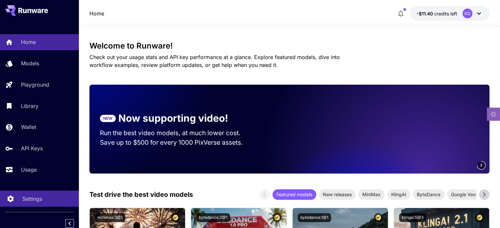
click at [32, 198] on p "Settings" at bounding box center [32, 199] width 20 height 8
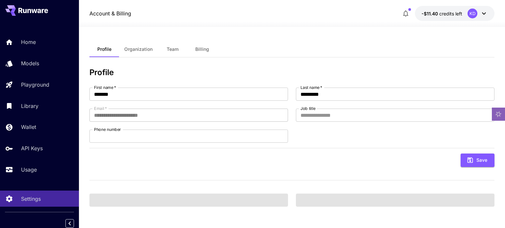
click at [189, 49] on button "Billing" at bounding box center [202, 49] width 30 height 16
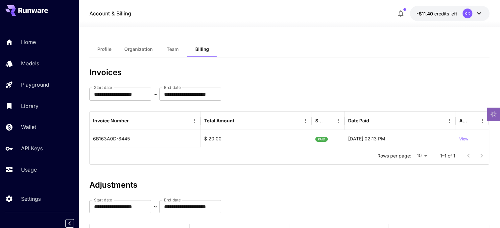
click at [172, 54] on button "Team" at bounding box center [173, 49] width 30 height 16
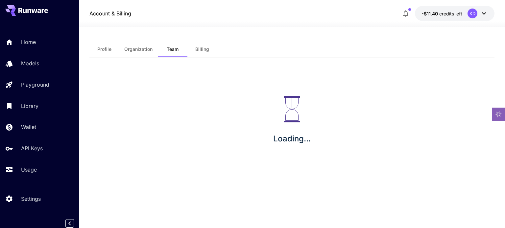
click at [204, 50] on span "Billing" at bounding box center [202, 49] width 14 height 6
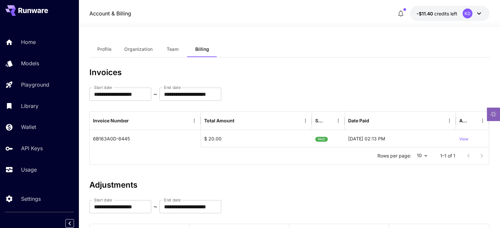
click at [167, 50] on span "Team" at bounding box center [173, 49] width 12 height 6
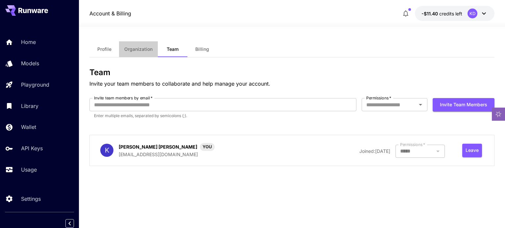
click at [138, 49] on span "Organization" at bounding box center [138, 49] width 28 height 6
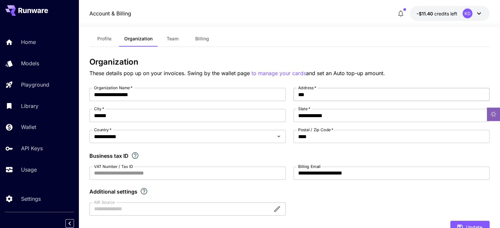
scroll to position [8, 0]
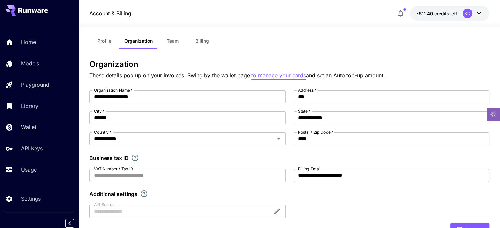
click at [282, 77] on p "to manage your cards" at bounding box center [278, 76] width 55 height 8
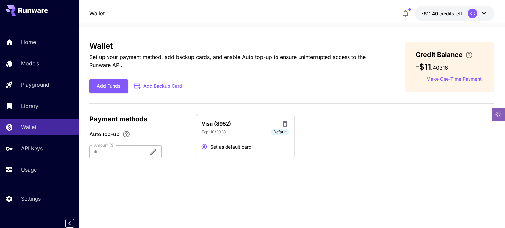
click at [281, 130] on span "Default" at bounding box center [280, 132] width 18 height 6
click at [285, 131] on span "Default" at bounding box center [280, 132] width 18 height 6
click at [290, 125] on div "Visa (8952) Exp: [CREDIT_CARD_DATA] Default Set as default card" at bounding box center [245, 136] width 99 height 45
click at [288, 125] on icon at bounding box center [285, 124] width 8 height 8
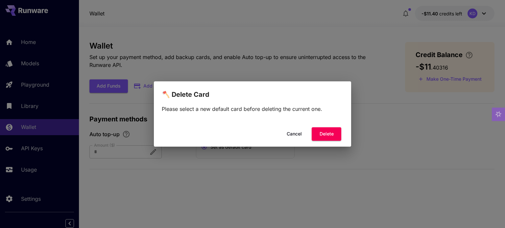
click at [283, 122] on div "Please select a new default card before deleting the current one." at bounding box center [252, 112] width 197 height 25
click at [327, 136] on button "Delete" at bounding box center [327, 134] width 30 height 13
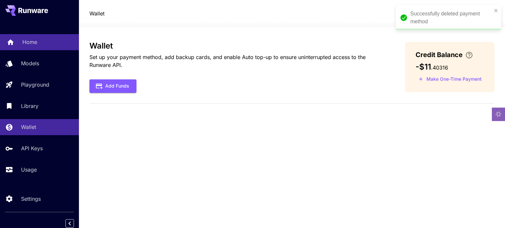
click at [26, 38] on p "Home" at bounding box center [29, 42] width 15 height 8
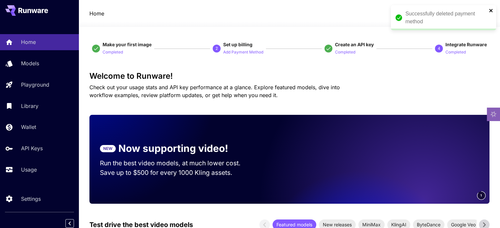
click at [491, 11] on icon "close" at bounding box center [490, 10] width 3 height 3
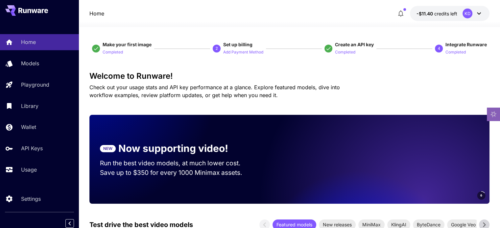
click at [480, 13] on icon at bounding box center [479, 14] width 8 height 8
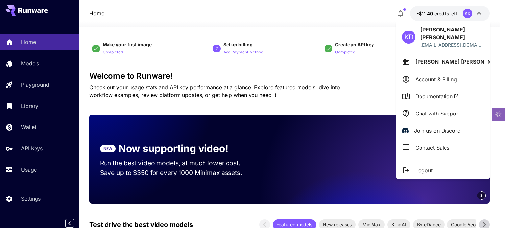
click at [336, 28] on div at bounding box center [252, 114] width 505 height 228
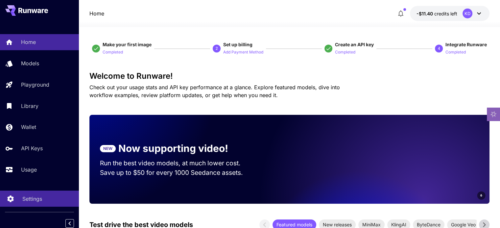
click at [32, 203] on p "Settings" at bounding box center [32, 199] width 20 height 8
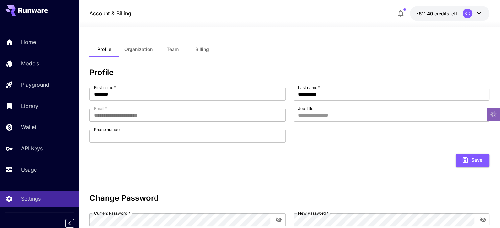
click at [143, 50] on span "Organization" at bounding box center [138, 49] width 28 height 6
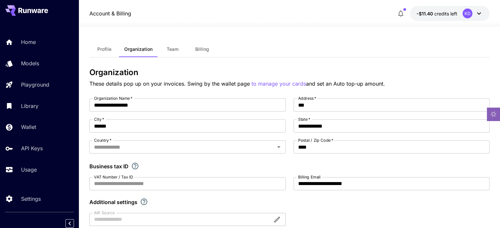
type input "**********"
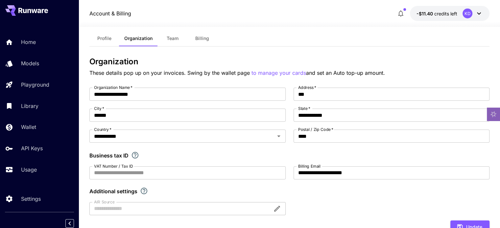
scroll to position [8, 0]
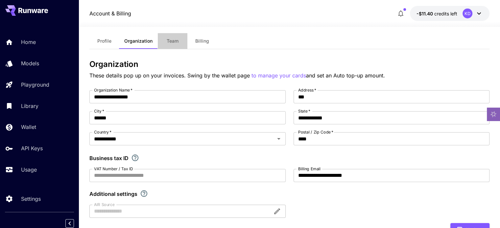
click at [176, 42] on span "Team" at bounding box center [173, 41] width 12 height 6
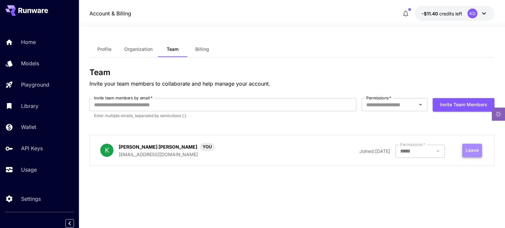
click at [474, 149] on button "Leave" at bounding box center [472, 150] width 20 height 13
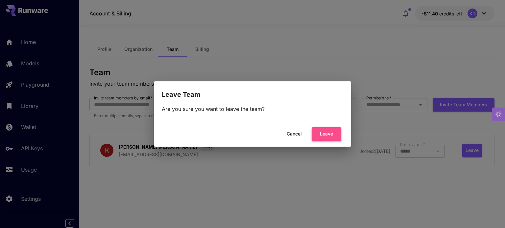
click at [329, 134] on button "Leave" at bounding box center [327, 134] width 30 height 13
click at [322, 133] on button "Leave" at bounding box center [327, 134] width 30 height 13
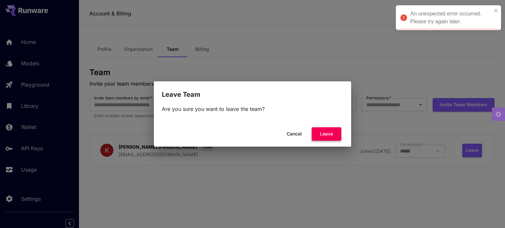
click at [326, 133] on button "Leave" at bounding box center [327, 134] width 30 height 13
click at [300, 132] on button "Cancel" at bounding box center [294, 134] width 30 height 13
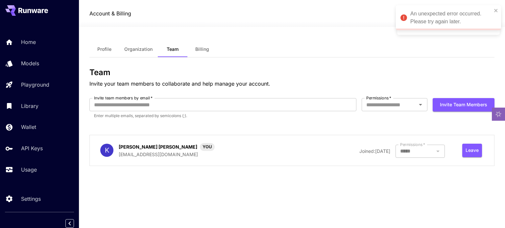
click at [224, 129] on div "Team Invite your team members to collaborate and help manage your account. Invi…" at bounding box center [291, 120] width 405 height 104
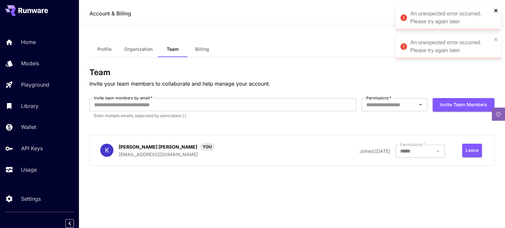
click at [495, 12] on icon "close" at bounding box center [496, 10] width 5 height 5
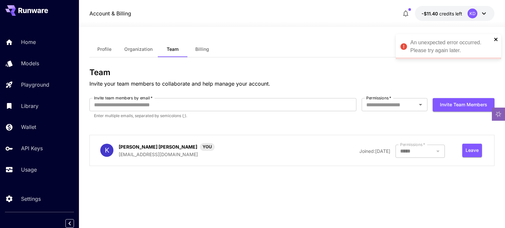
click at [494, 39] on div "An unexpected error occurred. Please try again later. An unexpected error occur…" at bounding box center [252, 114] width 505 height 228
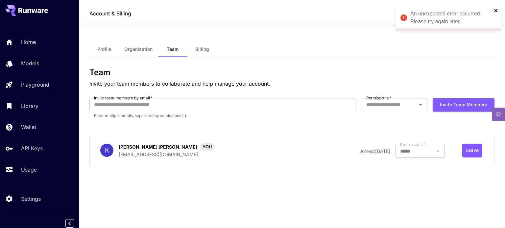
click at [497, 12] on icon "close" at bounding box center [496, 10] width 5 height 5
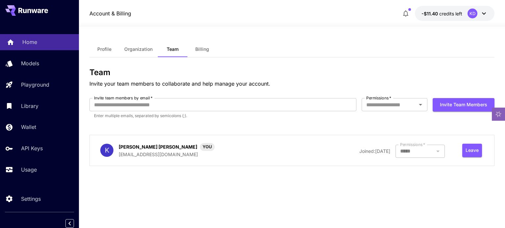
click at [36, 43] on div "Home" at bounding box center [47, 42] width 51 height 8
